Goal: Navigation & Orientation: Understand site structure

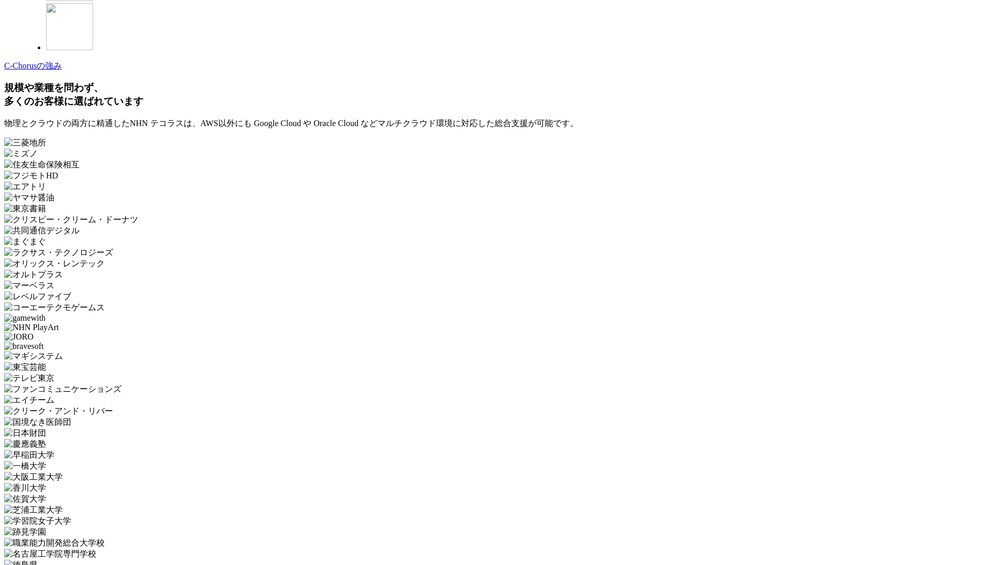
scroll to position [3135, 0]
